Goal: Transaction & Acquisition: Obtain resource

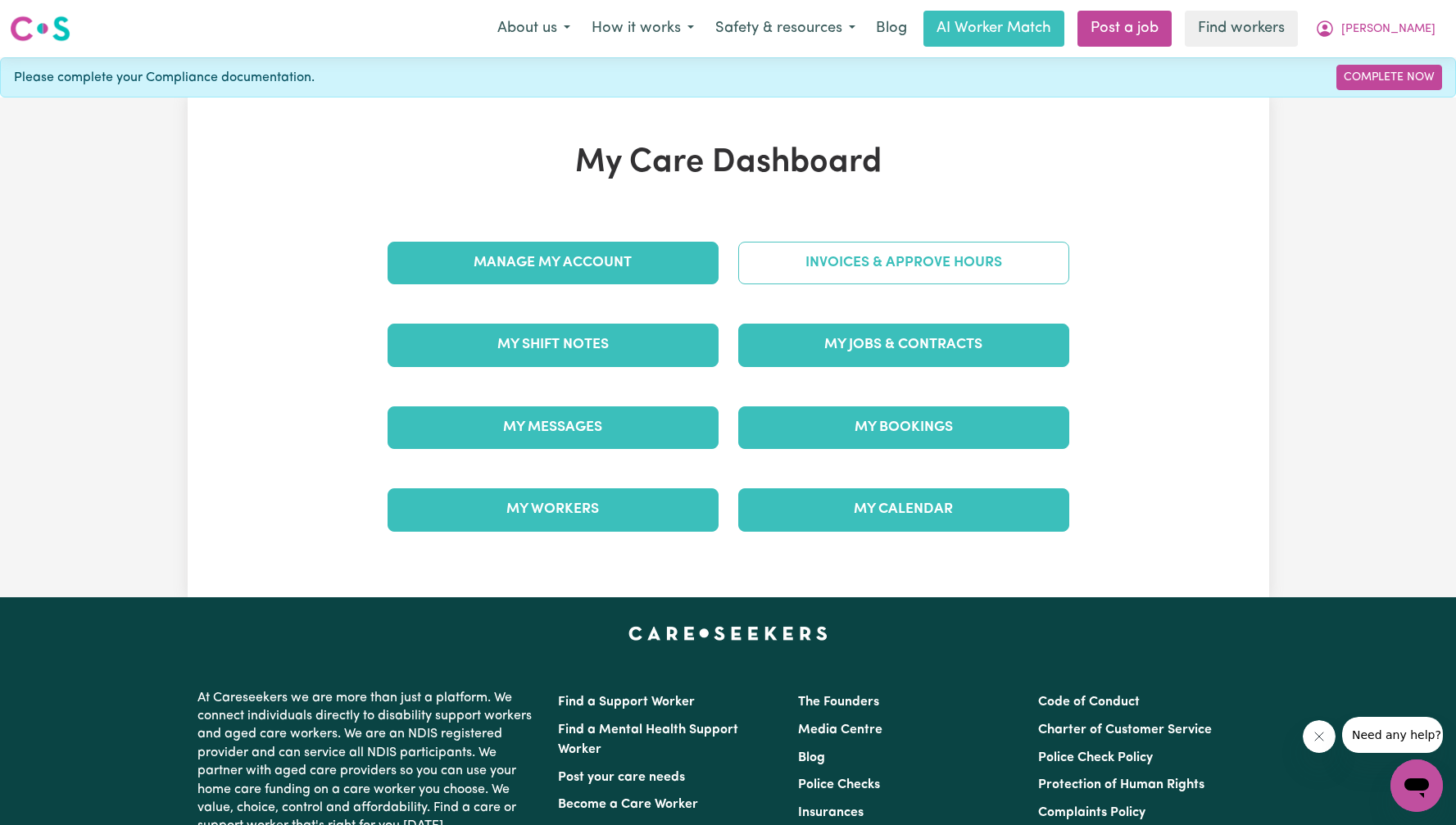
click at [767, 276] on link "Invoices & Approve Hours" at bounding box center [903, 263] width 331 height 43
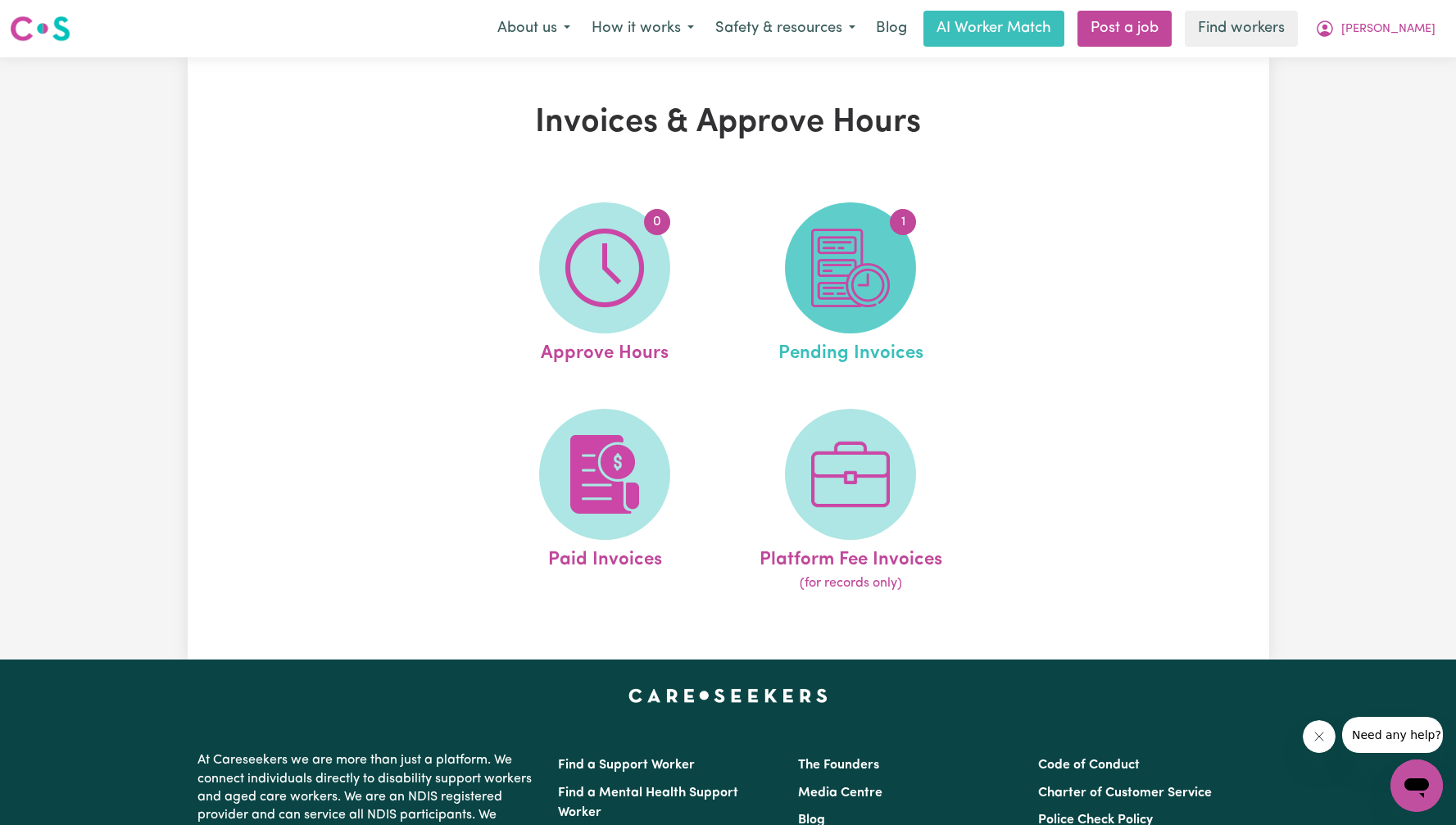
click at [885, 270] on img at bounding box center [850, 268] width 78 height 78
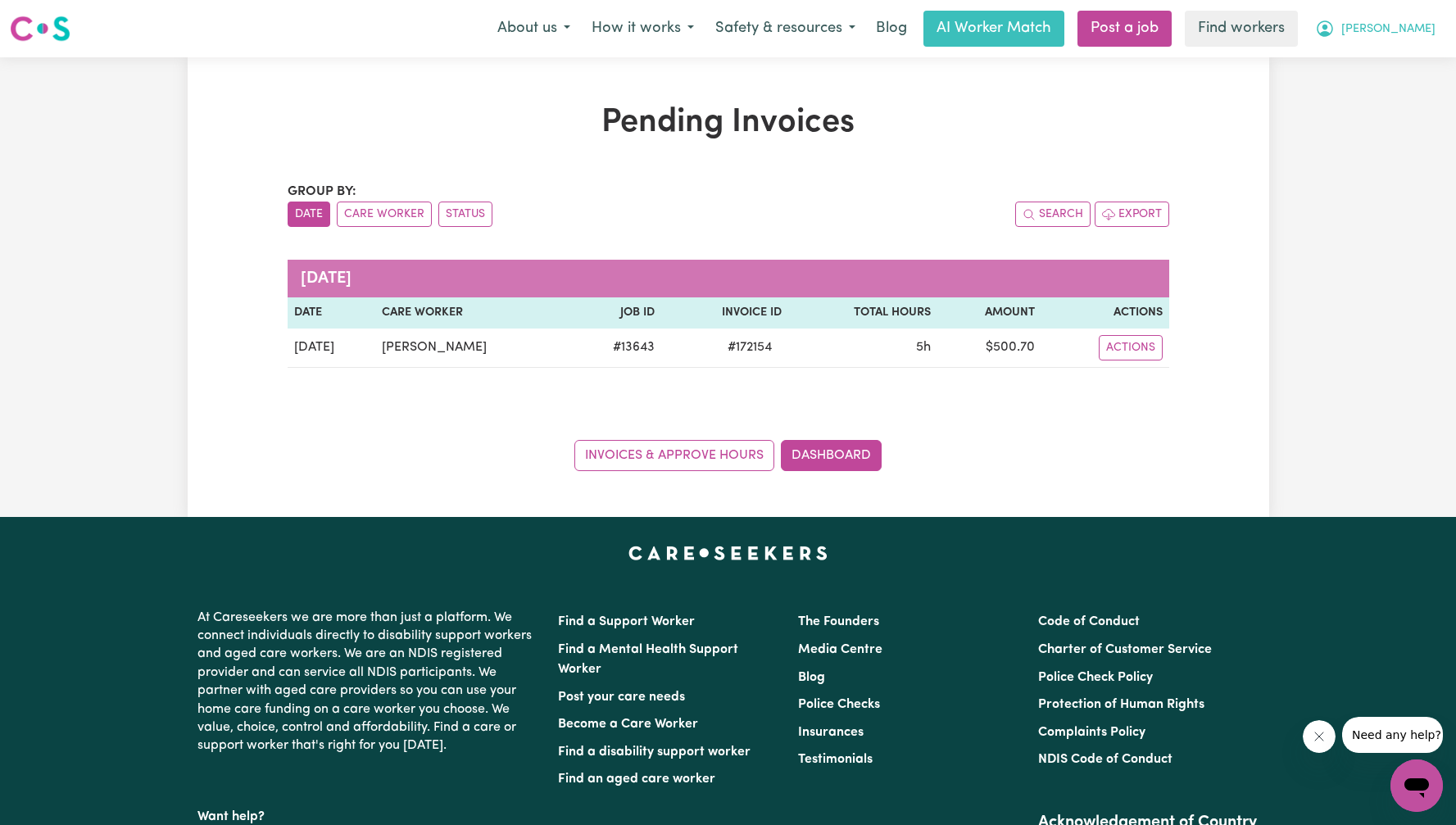
click at [1417, 34] on span "[PERSON_NAME]" at bounding box center [1388, 29] width 94 height 18
click at [1415, 56] on link "My Dashboard" at bounding box center [1380, 64] width 129 height 31
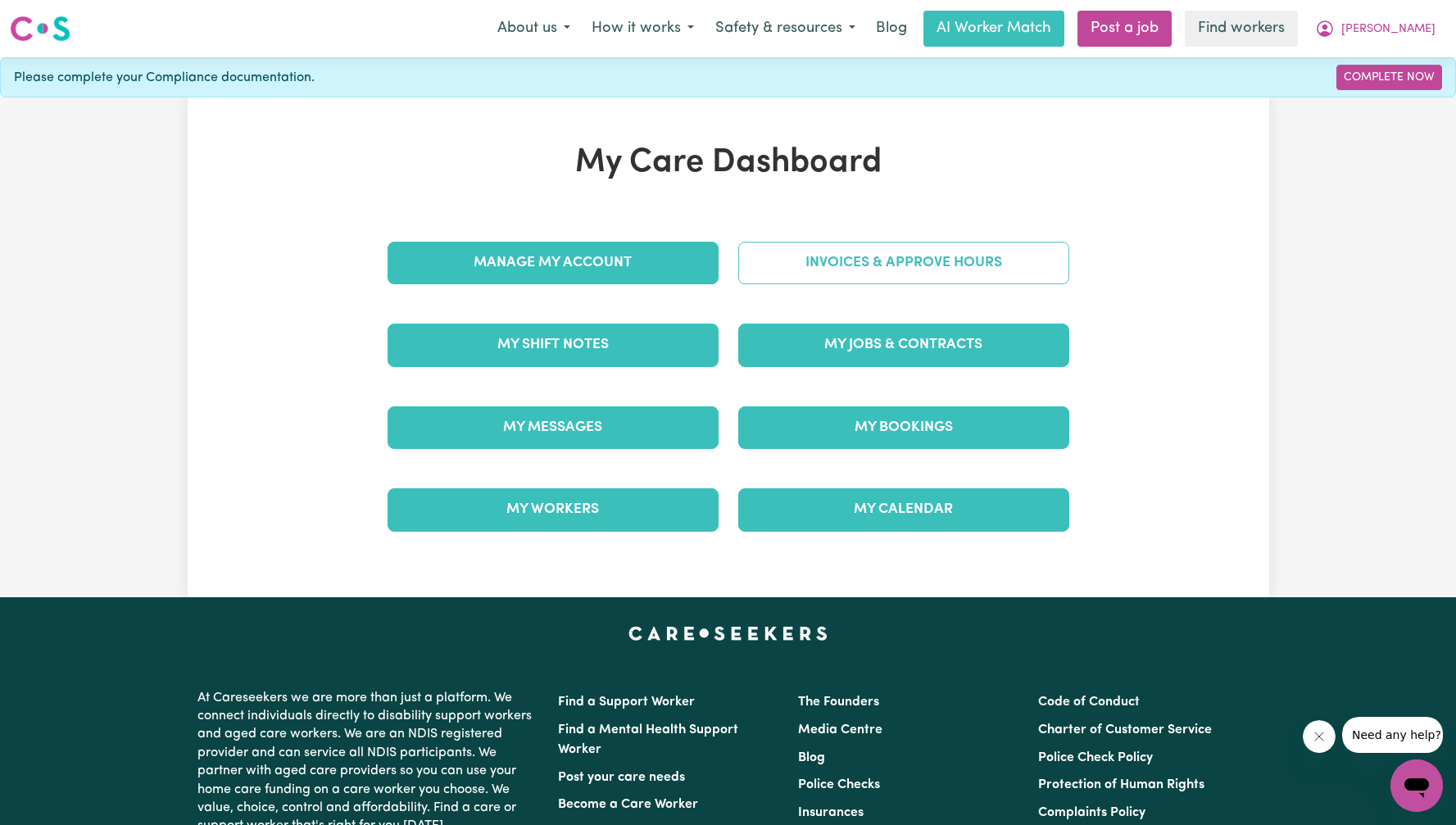
click at [864, 277] on link "Invoices & Approve Hours" at bounding box center [903, 263] width 331 height 43
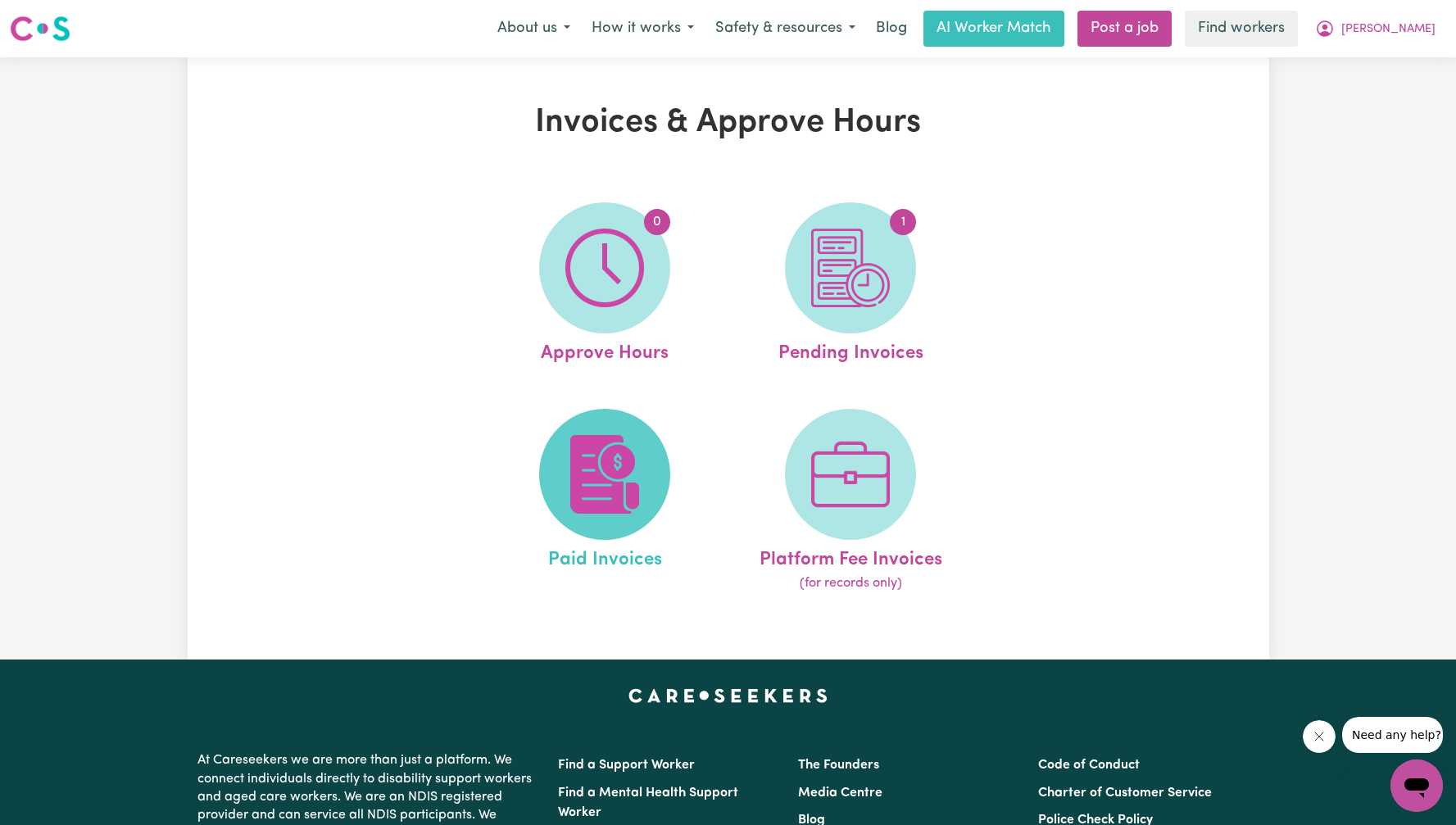
click at [604, 520] on span at bounding box center [605, 474] width 131 height 131
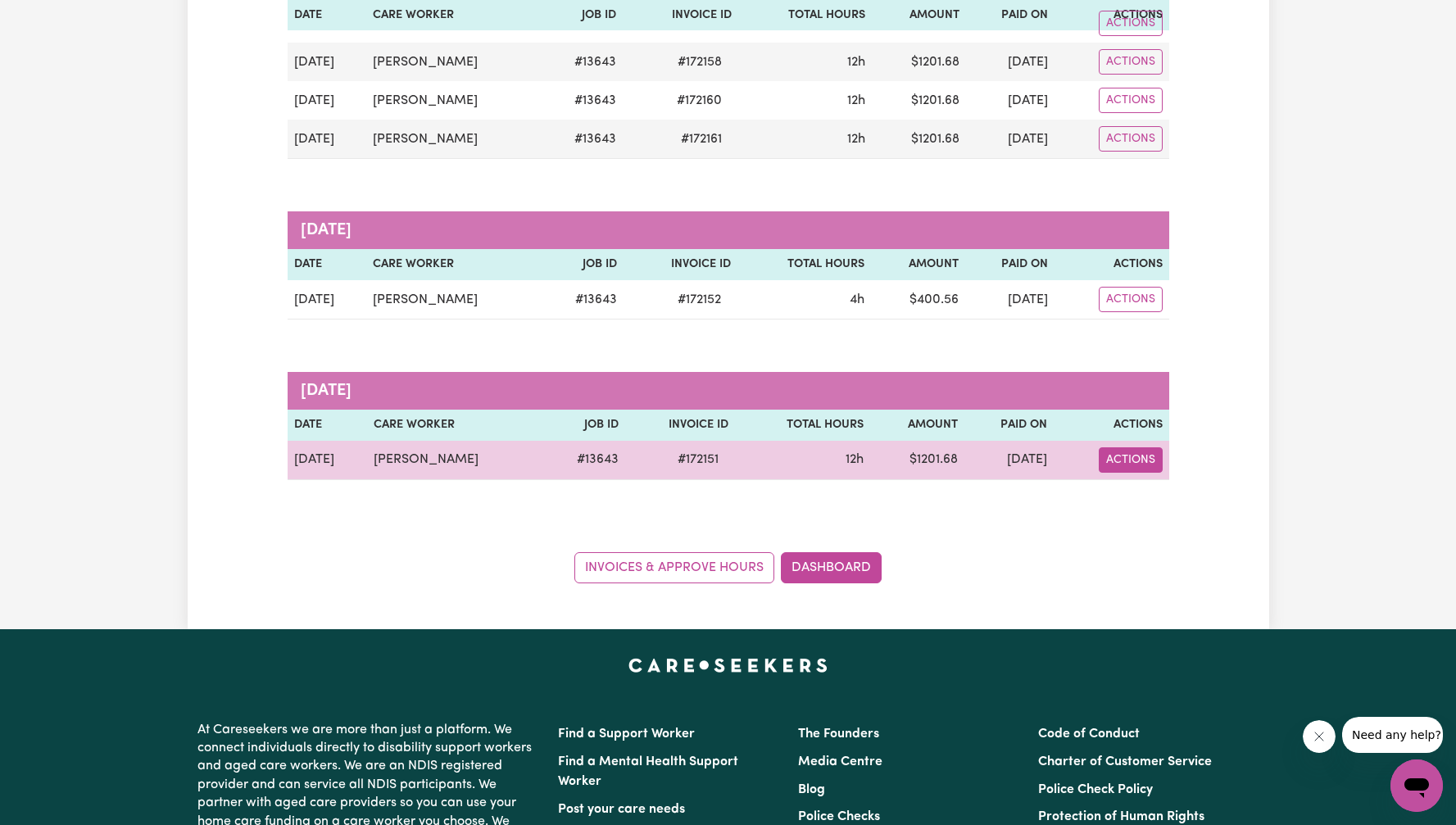
scroll to position [847, 0]
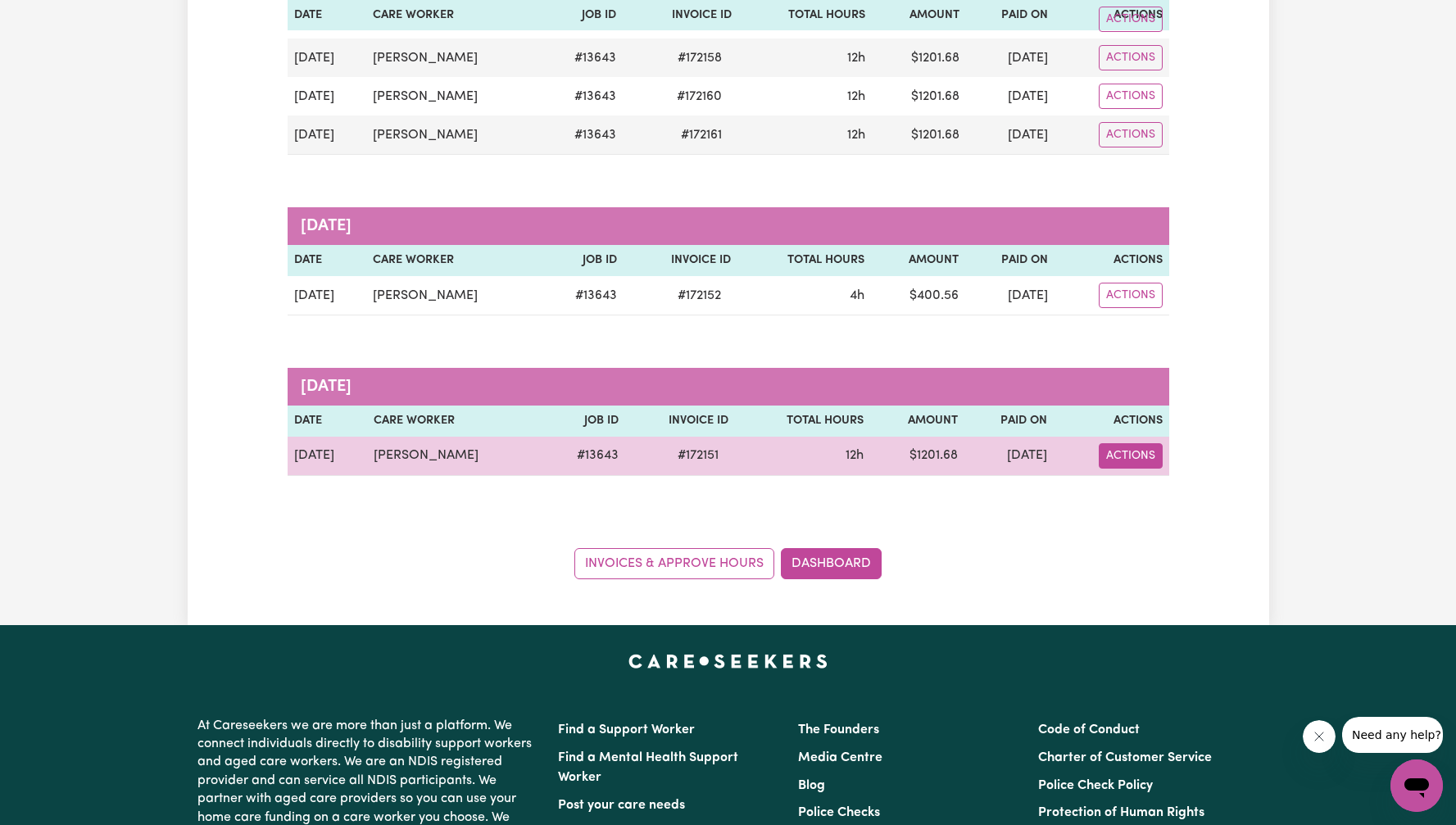
click at [1122, 452] on button "Actions" at bounding box center [1130, 456] width 64 height 26
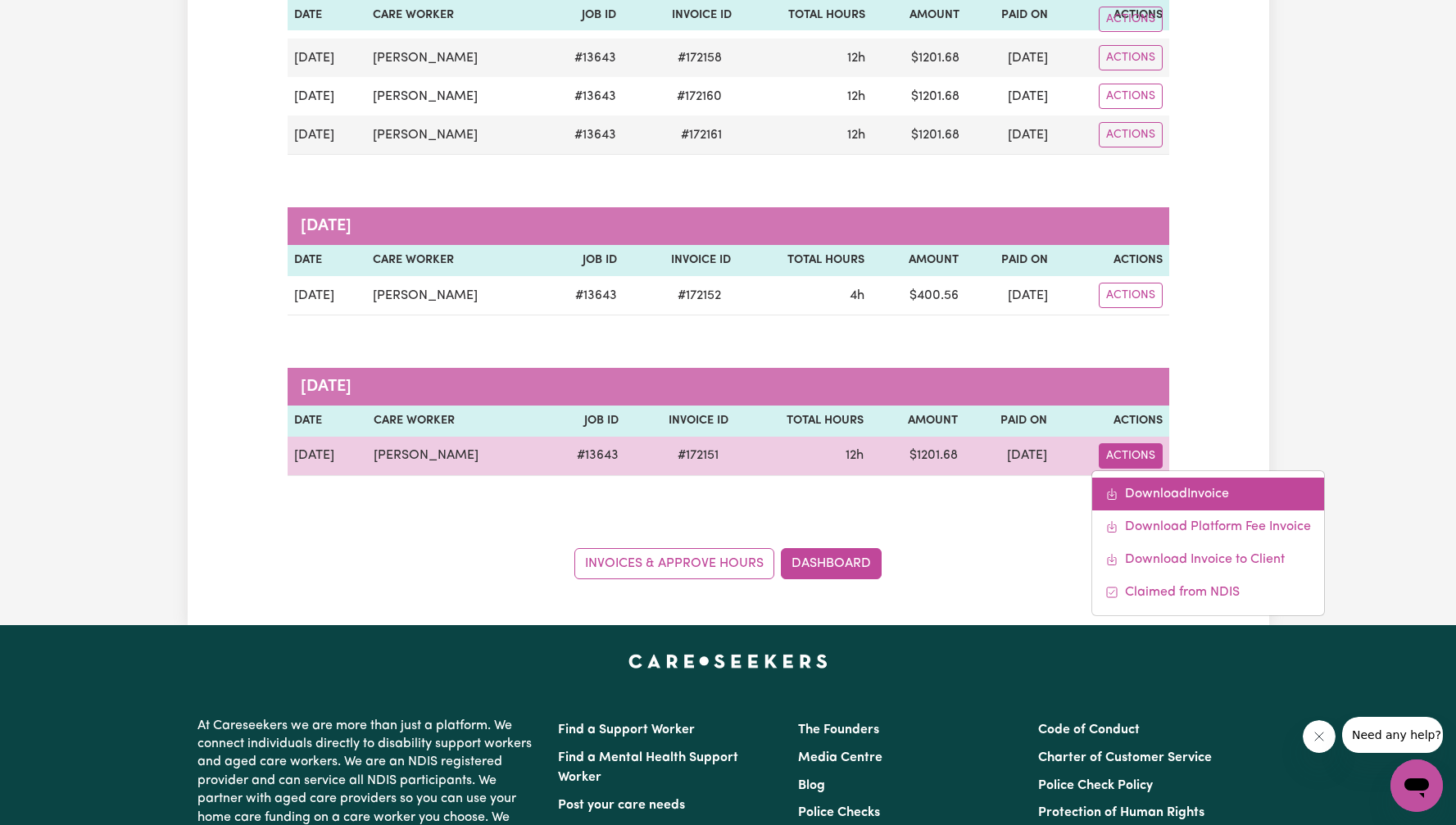
click at [1139, 483] on link "Download Invoice" at bounding box center [1208, 493] width 231 height 33
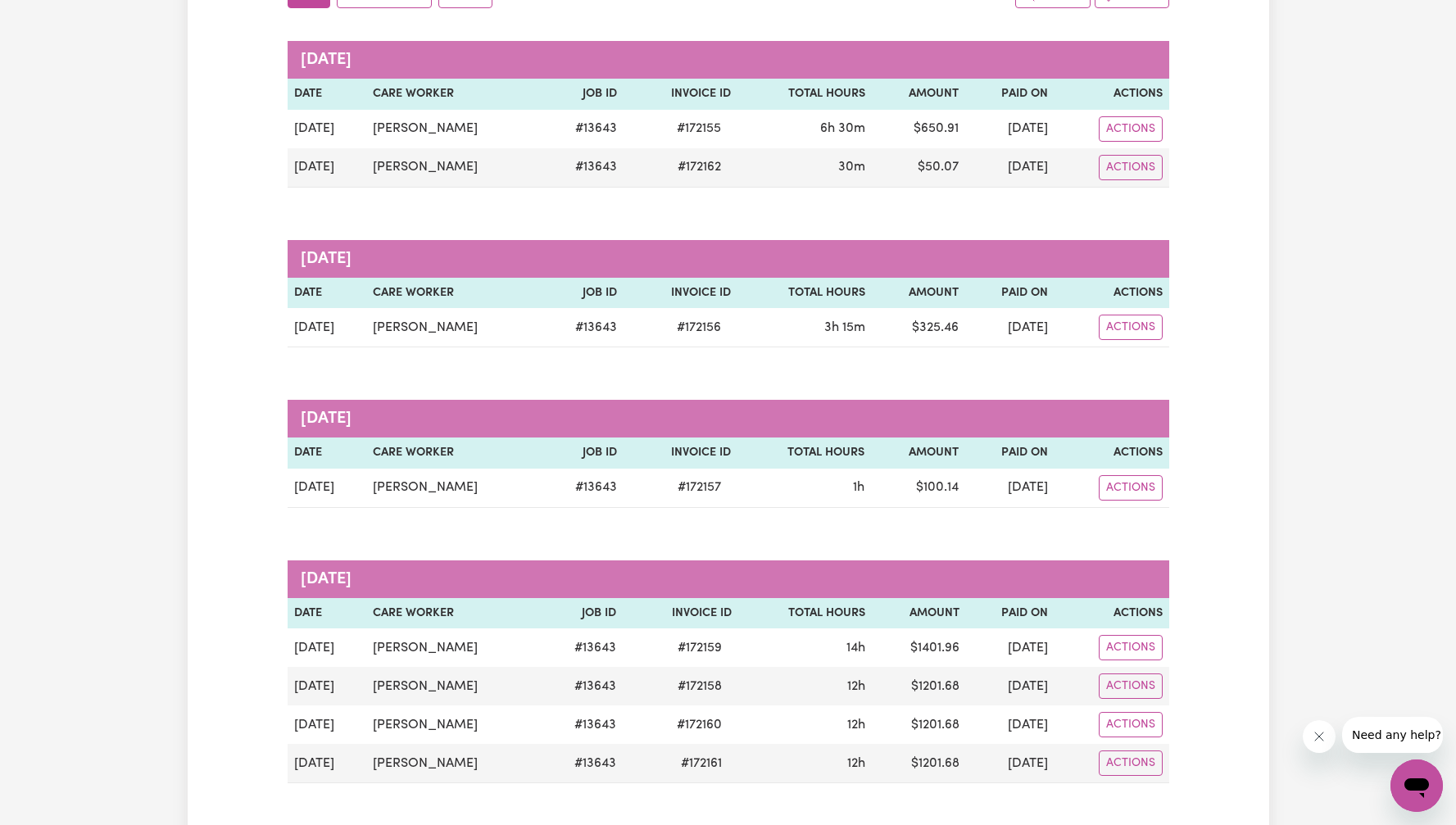
scroll to position [0, 0]
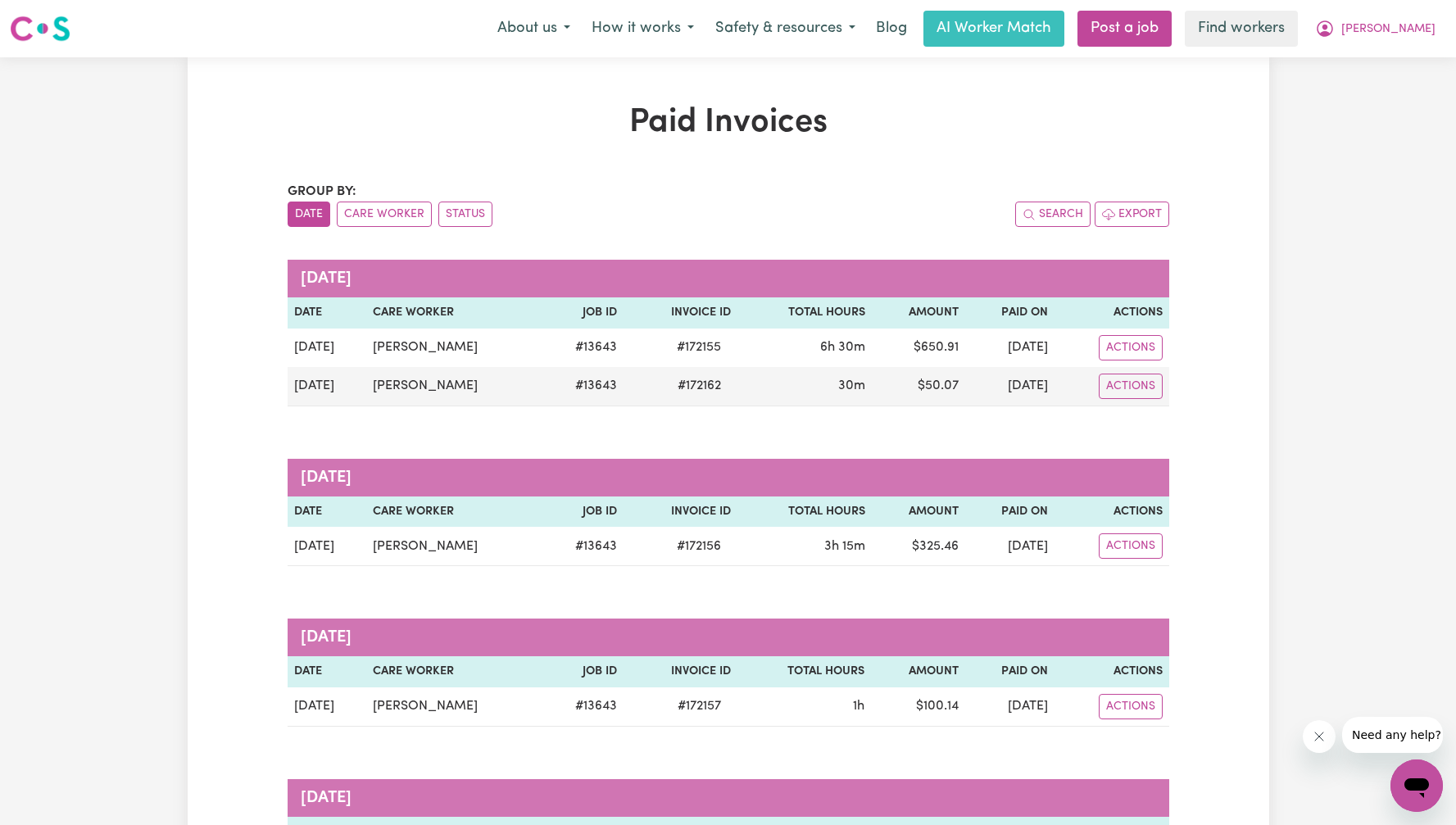
click at [1344, 125] on div "Paid Invoices Group by: Date Care Worker Status Search Export [DATE] Date Care …" at bounding box center [728, 764] width 1456 height 1414
